Goal: Task Accomplishment & Management: Use online tool/utility

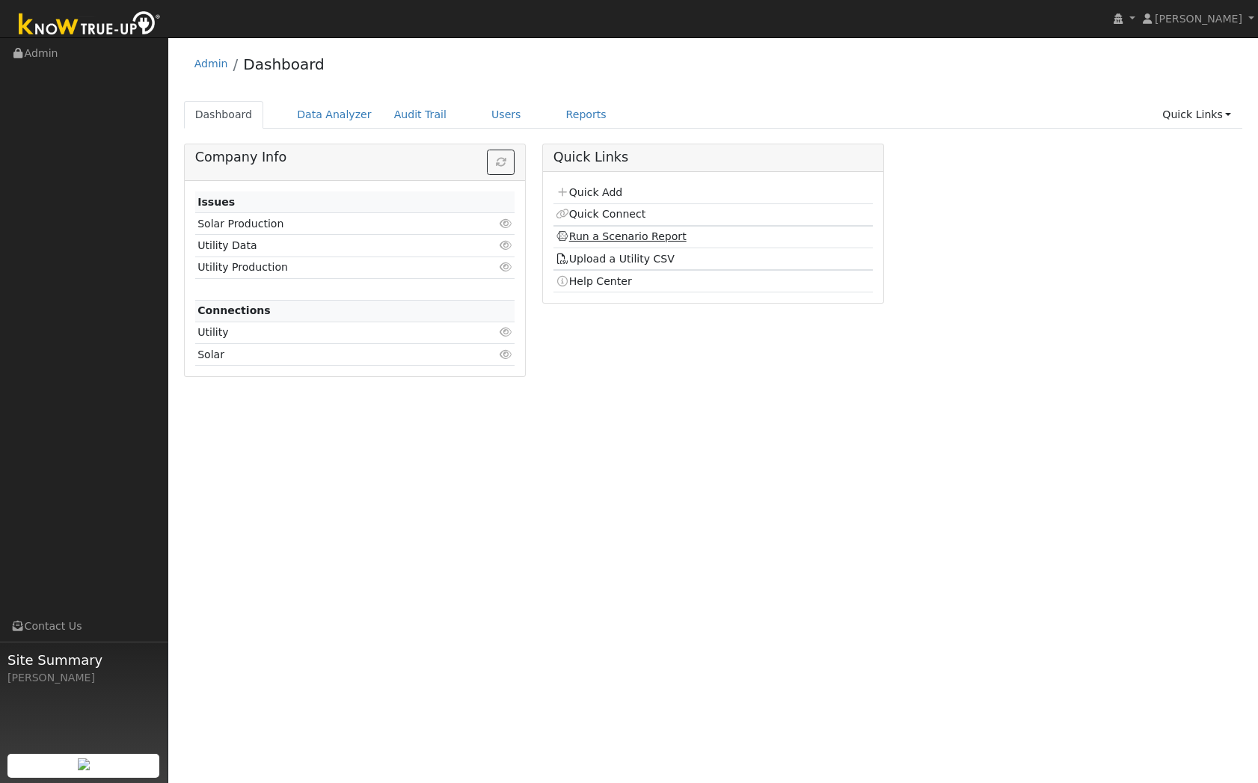
click at [643, 240] on link "Run a Scenario Report" at bounding box center [621, 236] width 131 height 12
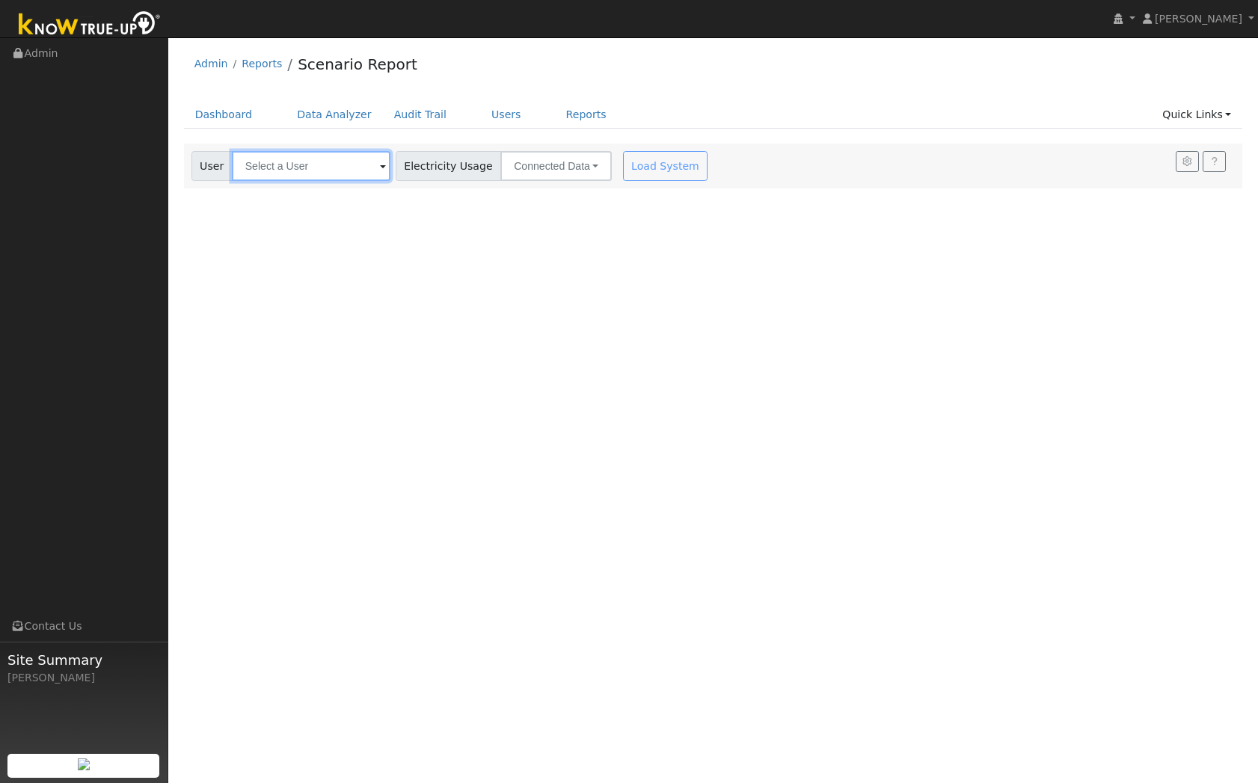
click at [316, 153] on input "text" at bounding box center [311, 166] width 159 height 30
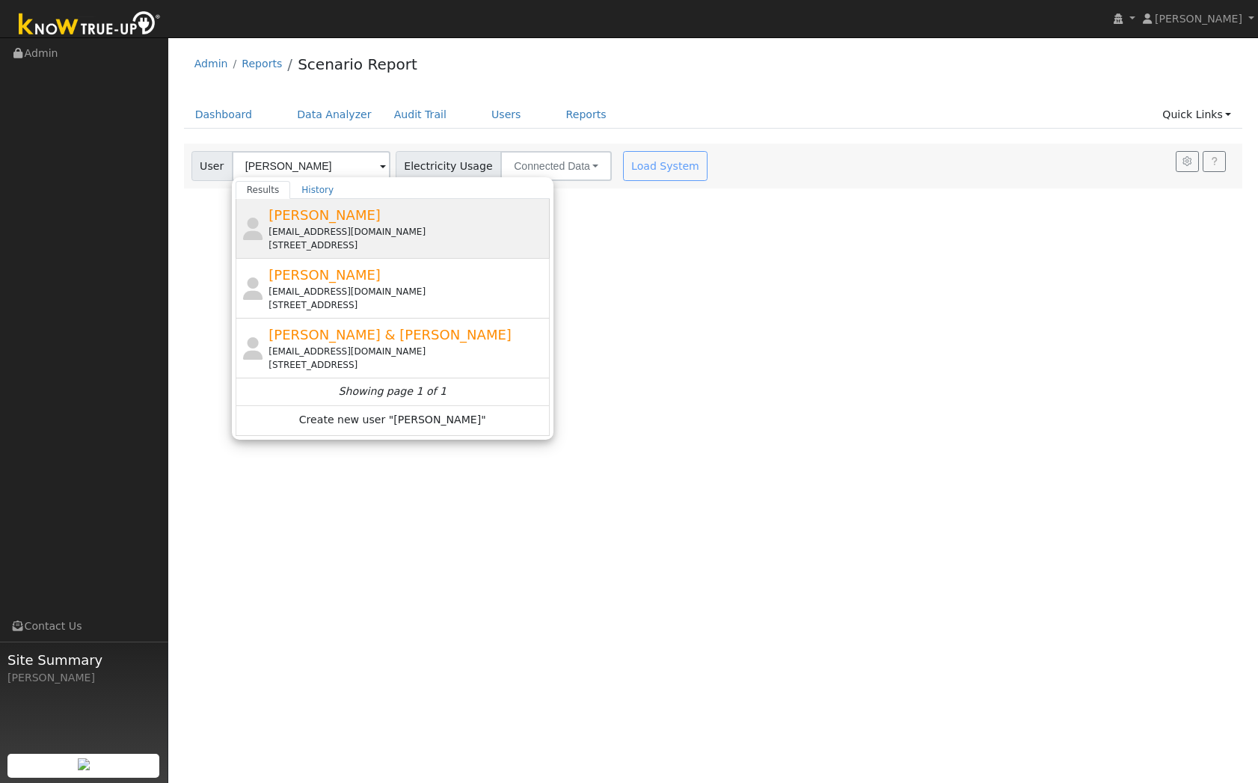
click at [332, 221] on span "[PERSON_NAME]" at bounding box center [325, 215] width 112 height 16
type input "[PERSON_NAME]"
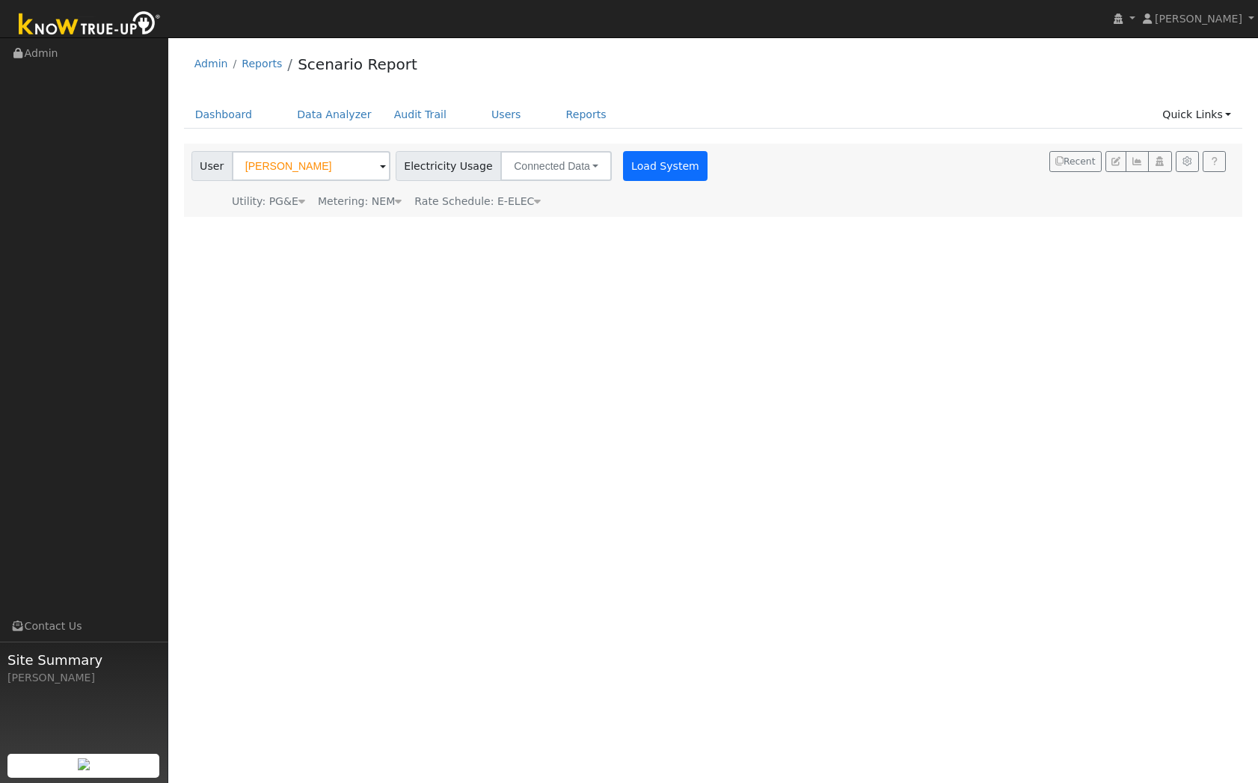
click at [620, 174] on div "Settings My Defaults Temporary My Defaults Company Defaults System Defaults Loa…" at bounding box center [713, 180] width 1059 height 73
click at [623, 174] on button "Load System" at bounding box center [665, 166] width 85 height 30
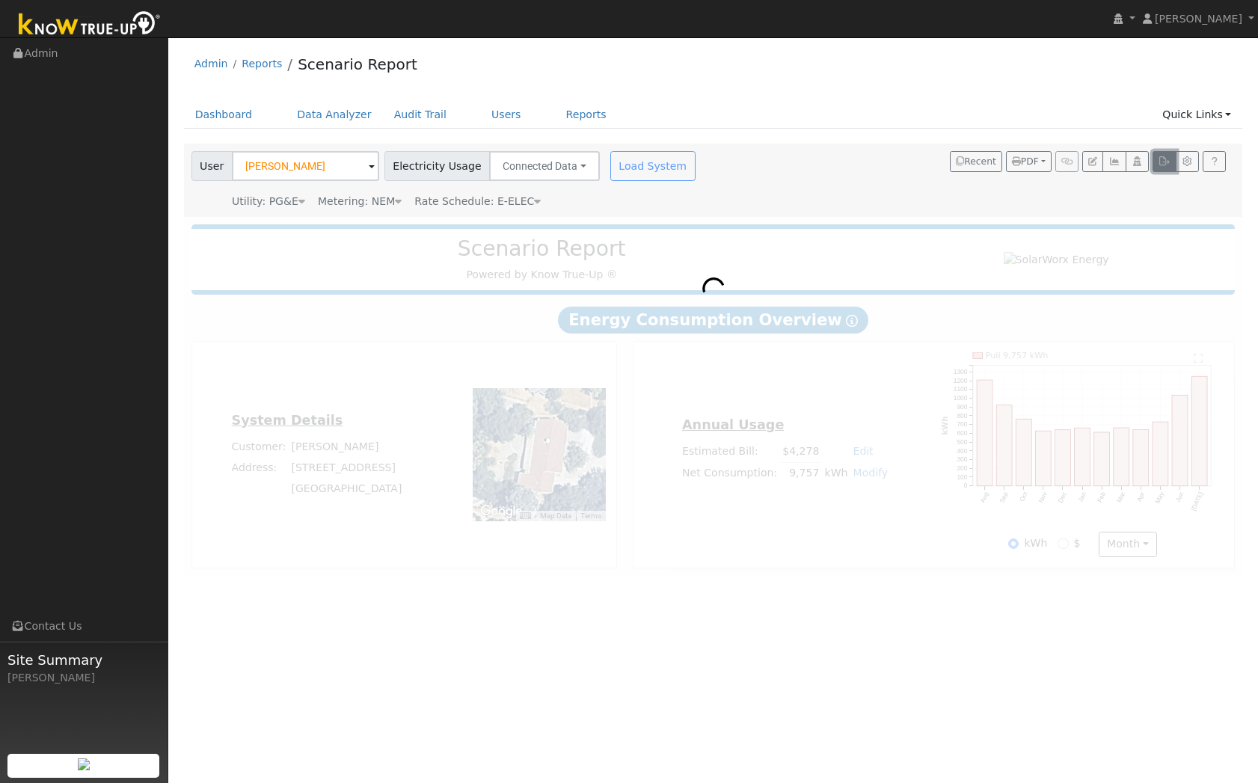
click at [1162, 167] on button "button" at bounding box center [1164, 161] width 23 height 21
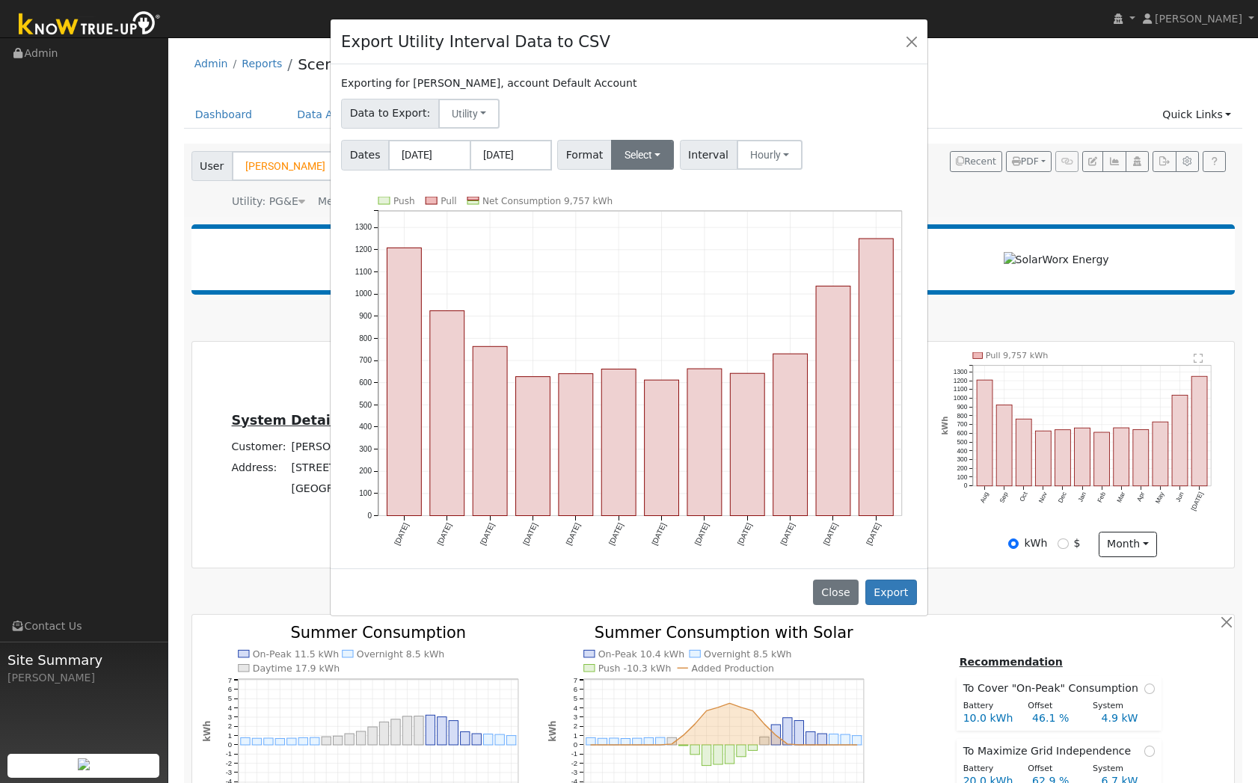
click at [642, 159] on div "Exporting for [PERSON_NAME], account Default Account Data to Export: Utility Ut…" at bounding box center [629, 316] width 597 height 504
click at [642, 161] on button "Select" at bounding box center [643, 155] width 64 height 30
click at [638, 183] on link "Generic" at bounding box center [662, 187] width 107 height 21
click at [886, 597] on button "Export" at bounding box center [891, 592] width 52 height 25
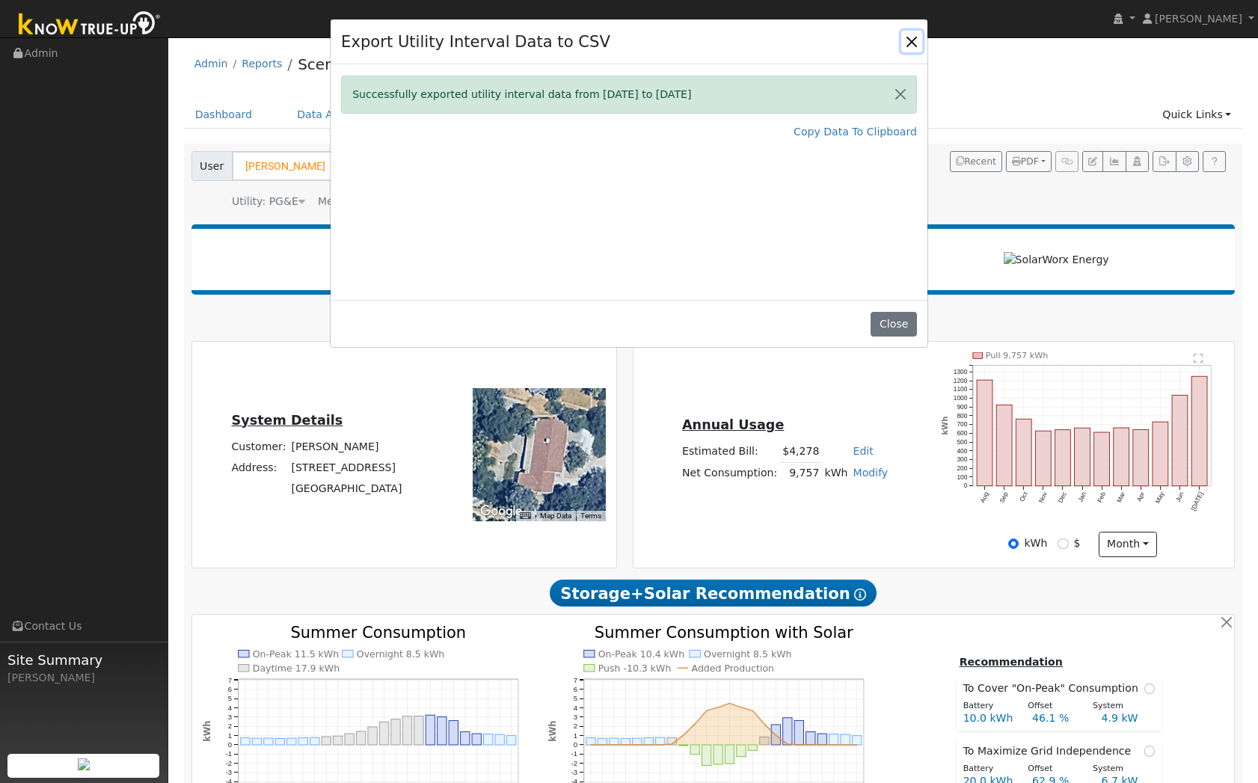
click at [917, 37] on button "Close" at bounding box center [911, 41] width 21 height 21
